Goal: Transaction & Acquisition: Download file/media

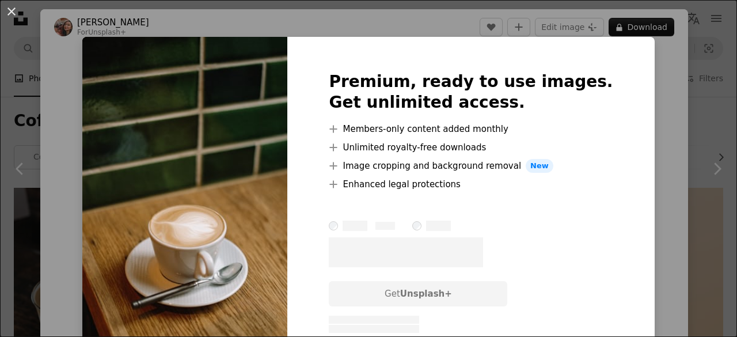
scroll to position [507, 0]
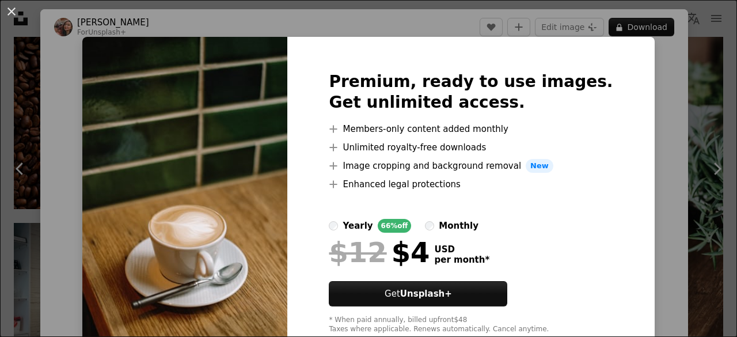
click at [231, 142] on img at bounding box center [184, 203] width 205 height 332
click at [13, 13] on button "An X shape" at bounding box center [12, 12] width 14 height 14
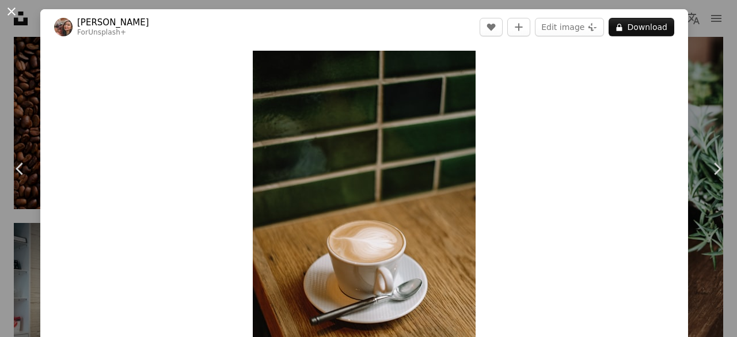
click at [15, 8] on button "An X shape" at bounding box center [12, 12] width 14 height 14
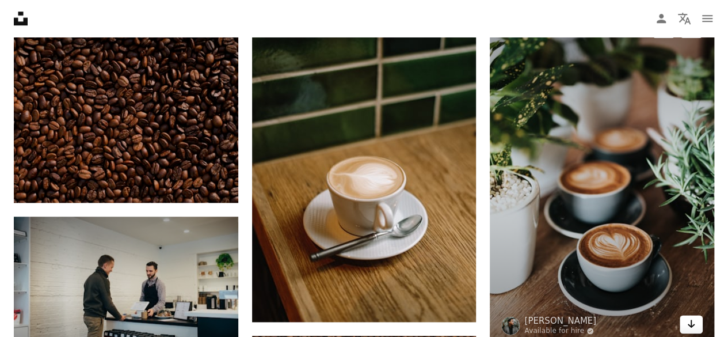
click at [694, 320] on icon "Arrow pointing down" at bounding box center [691, 324] width 9 height 14
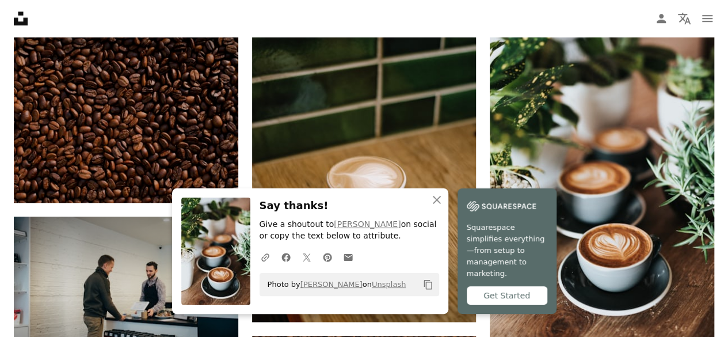
click at [498, 298] on div "Get Started" at bounding box center [507, 295] width 81 height 18
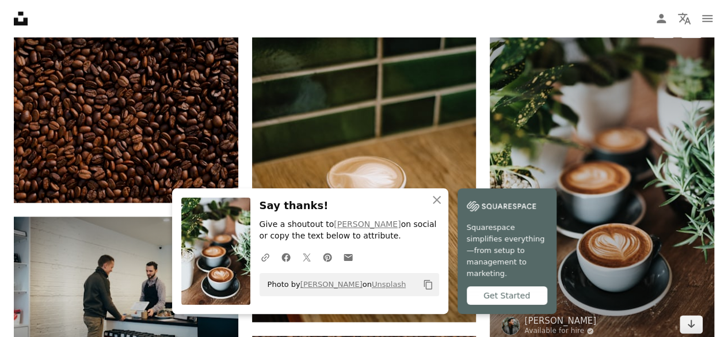
click at [573, 143] on img at bounding box center [602, 176] width 225 height 336
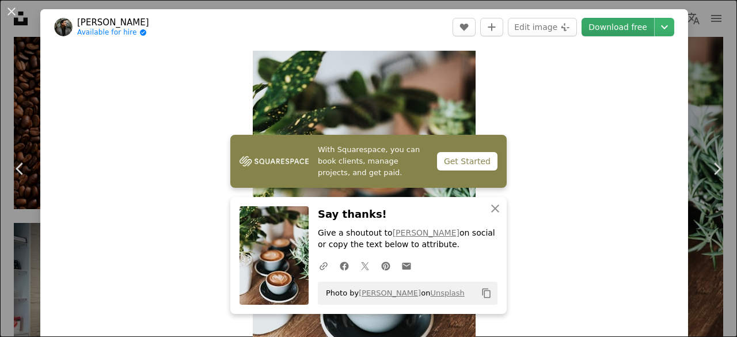
click at [627, 26] on link "Download free" at bounding box center [618, 27] width 73 height 18
click at [491, 208] on icon "button" at bounding box center [495, 208] width 8 height 8
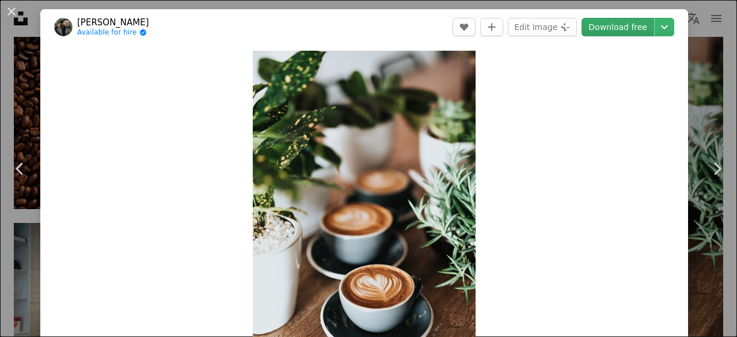
click at [595, 22] on link "Download free" at bounding box center [618, 27] width 73 height 18
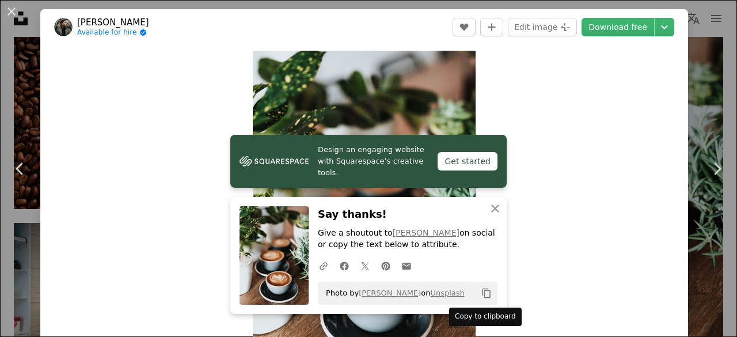
click at [486, 293] on icon "Copy content" at bounding box center [486, 293] width 10 height 10
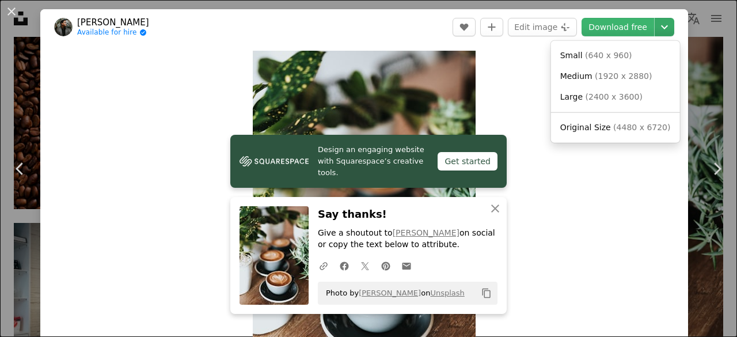
click at [658, 22] on icon "Chevron down" at bounding box center [664, 27] width 18 height 14
click at [585, 58] on span "( 640 x 960 )" at bounding box center [608, 55] width 47 height 9
